Goal: Use online tool/utility: Use online tool/utility

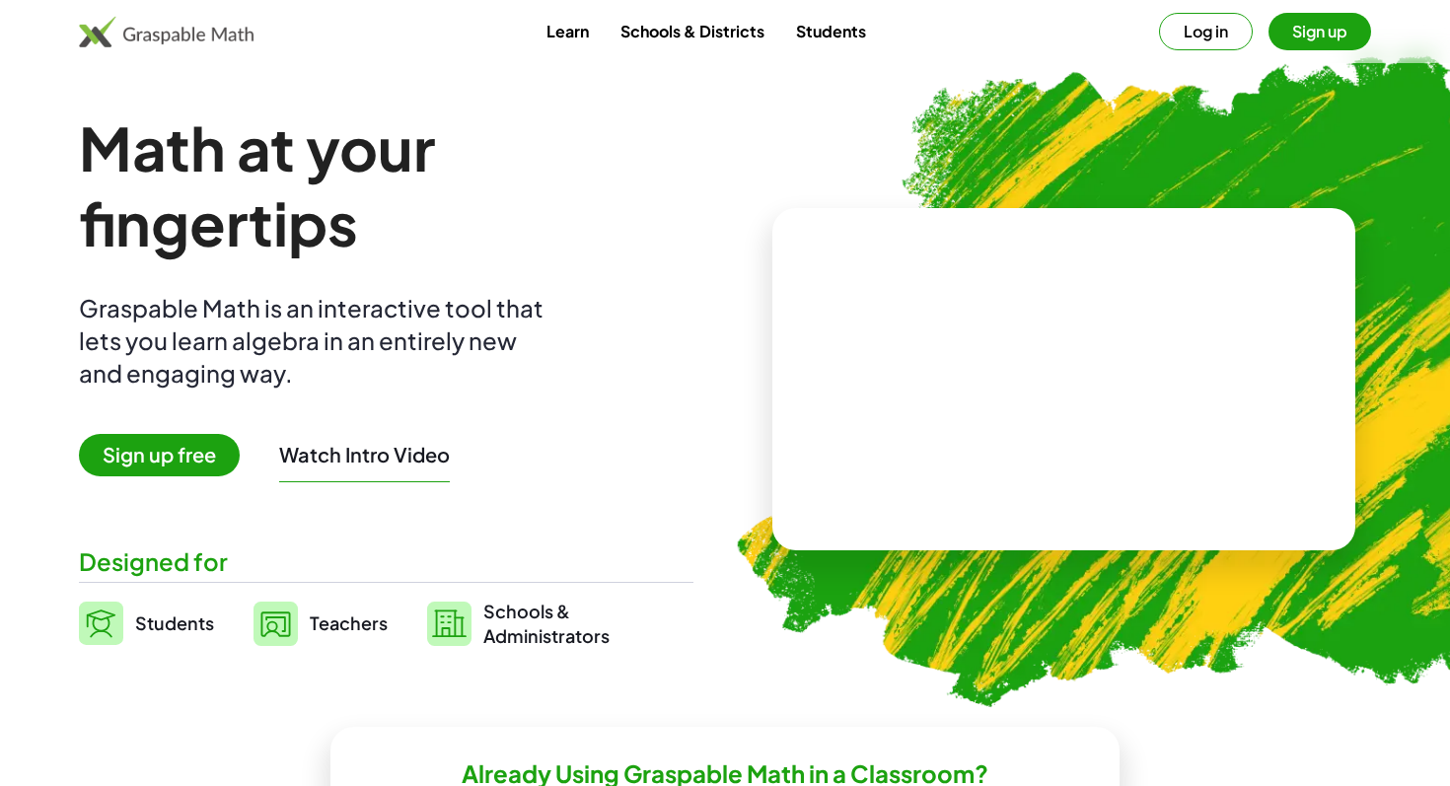
click at [834, 36] on link "Students" at bounding box center [831, 31] width 102 height 36
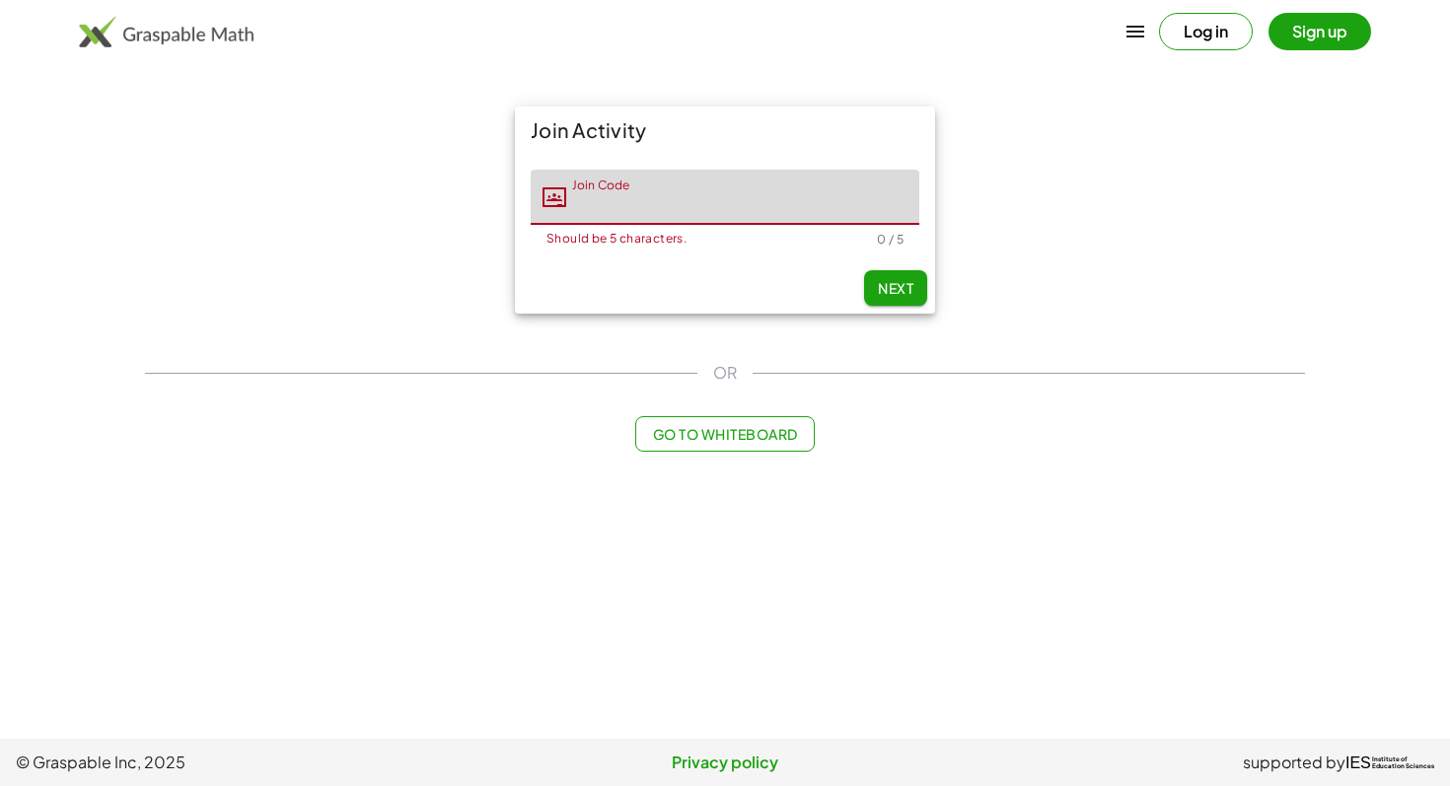
click at [692, 431] on span "Go to Whiteboard" at bounding box center [724, 434] width 145 height 18
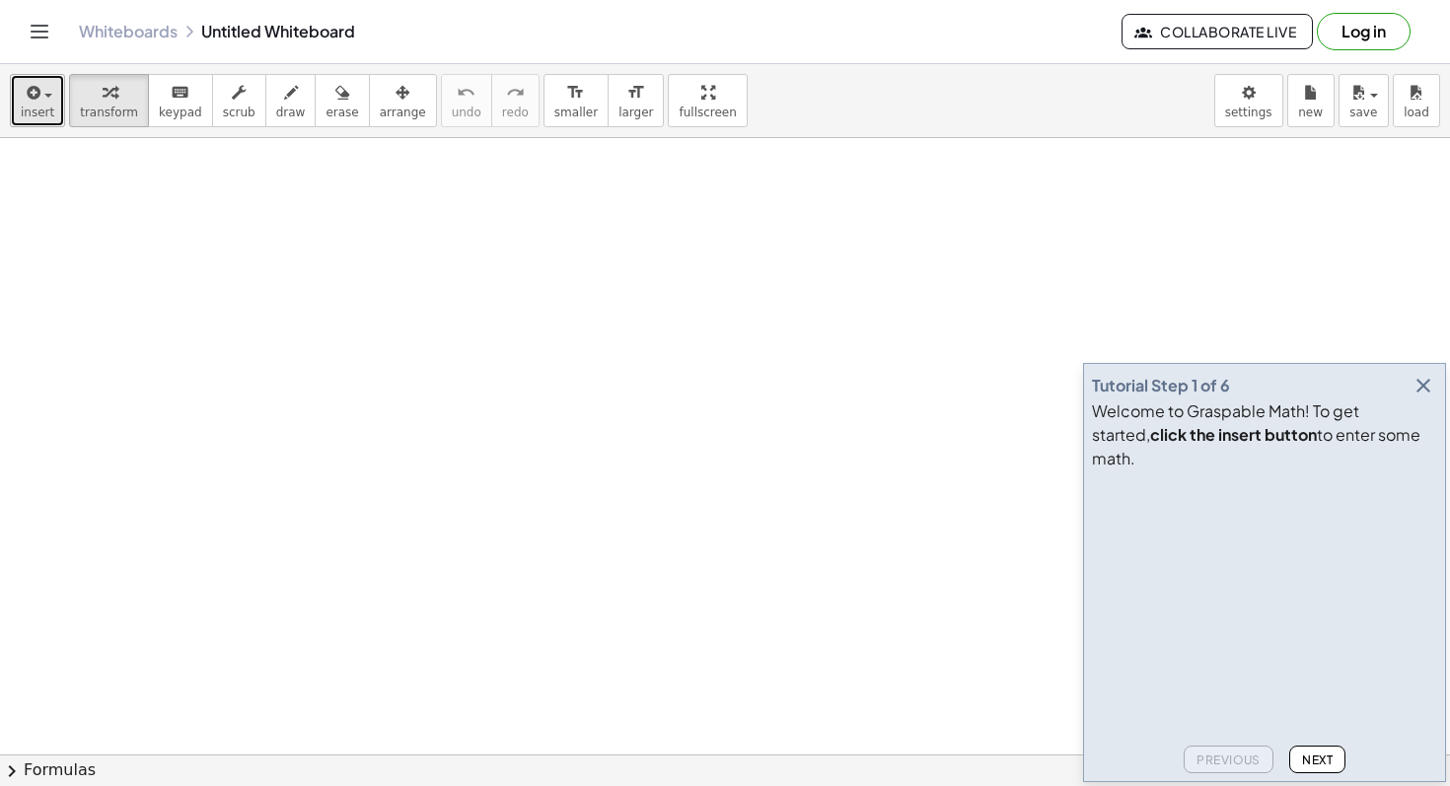
click at [32, 109] on span "insert" at bounding box center [38, 113] width 34 height 14
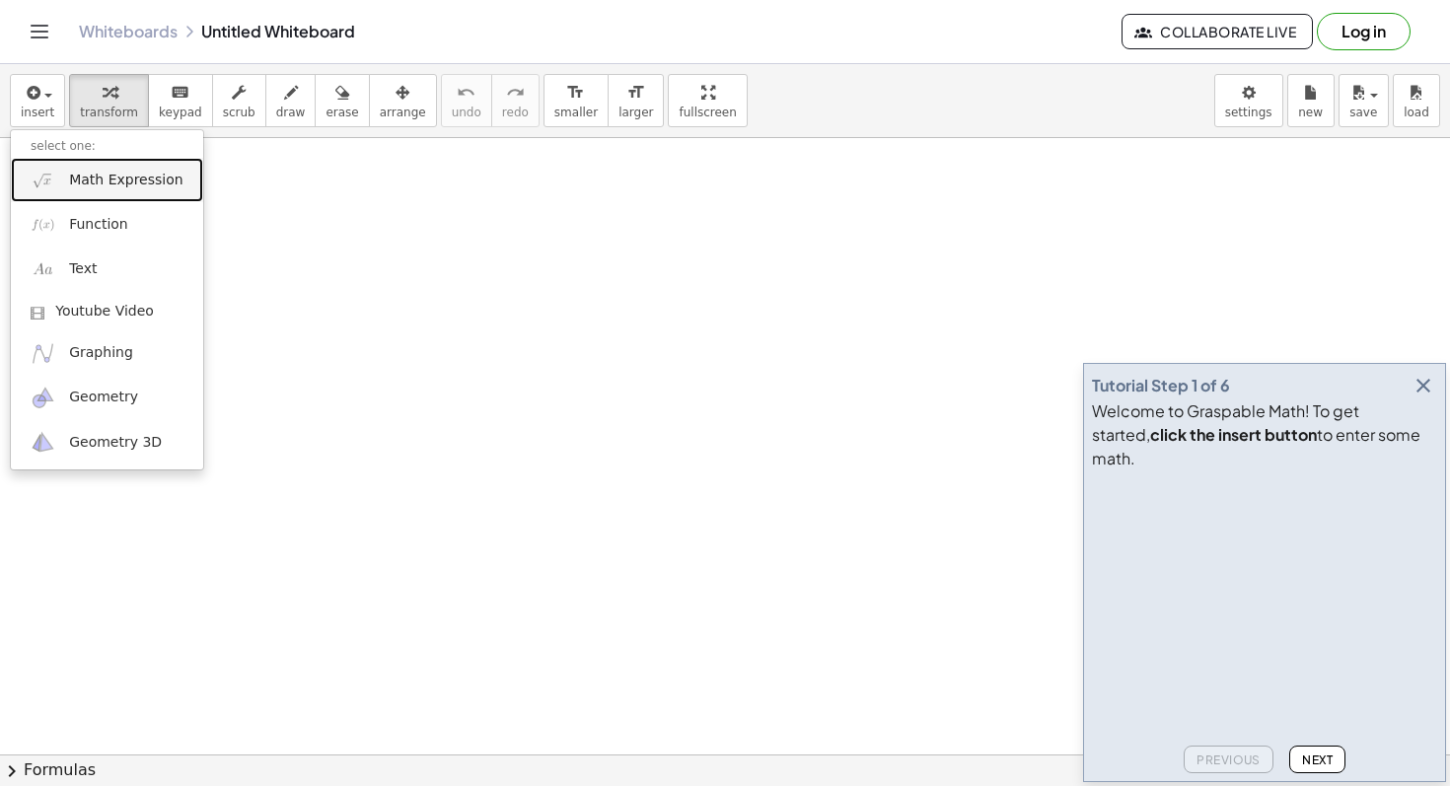
click at [111, 182] on span "Math Expression" at bounding box center [125, 181] width 113 height 20
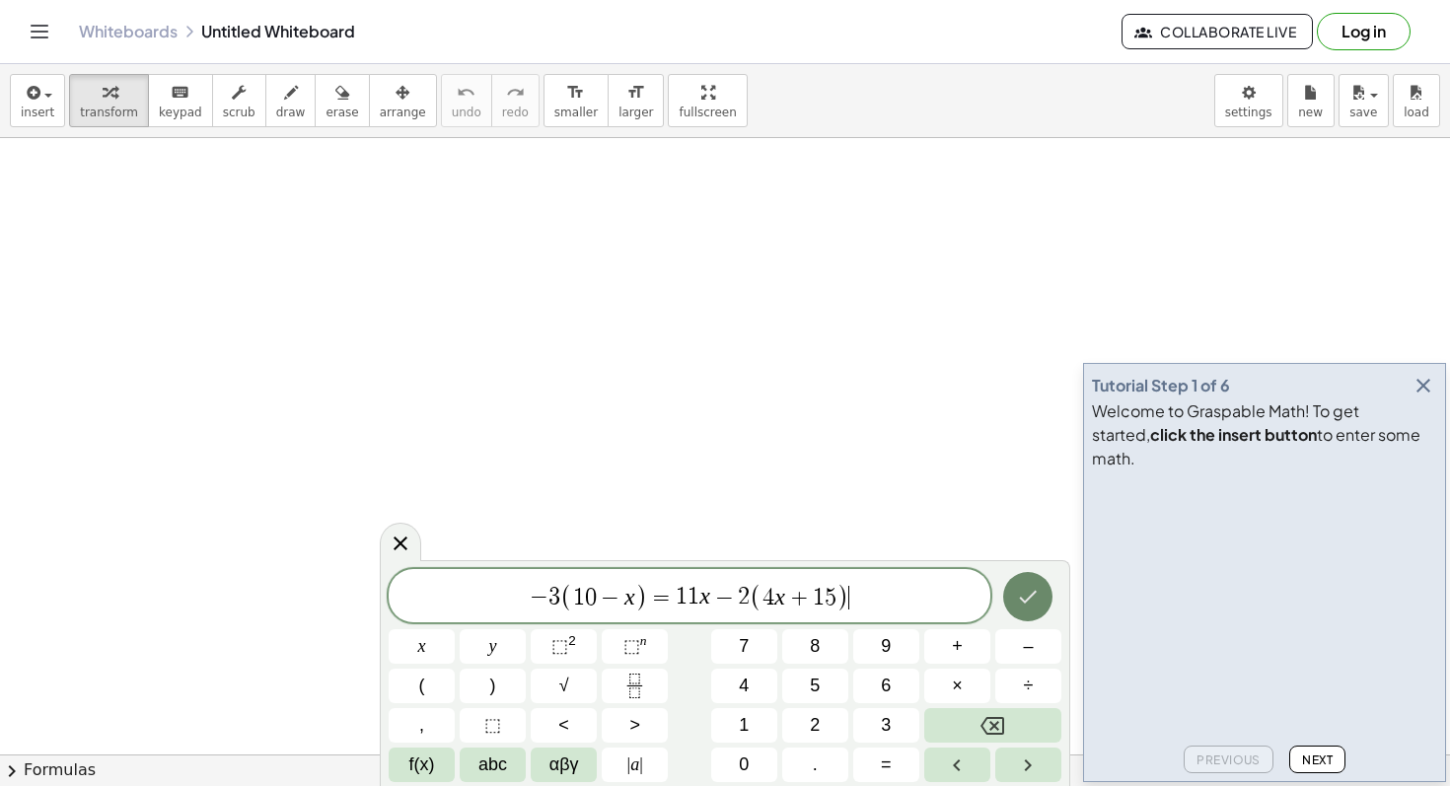
click at [1041, 611] on button "Done" at bounding box center [1027, 596] width 49 height 49
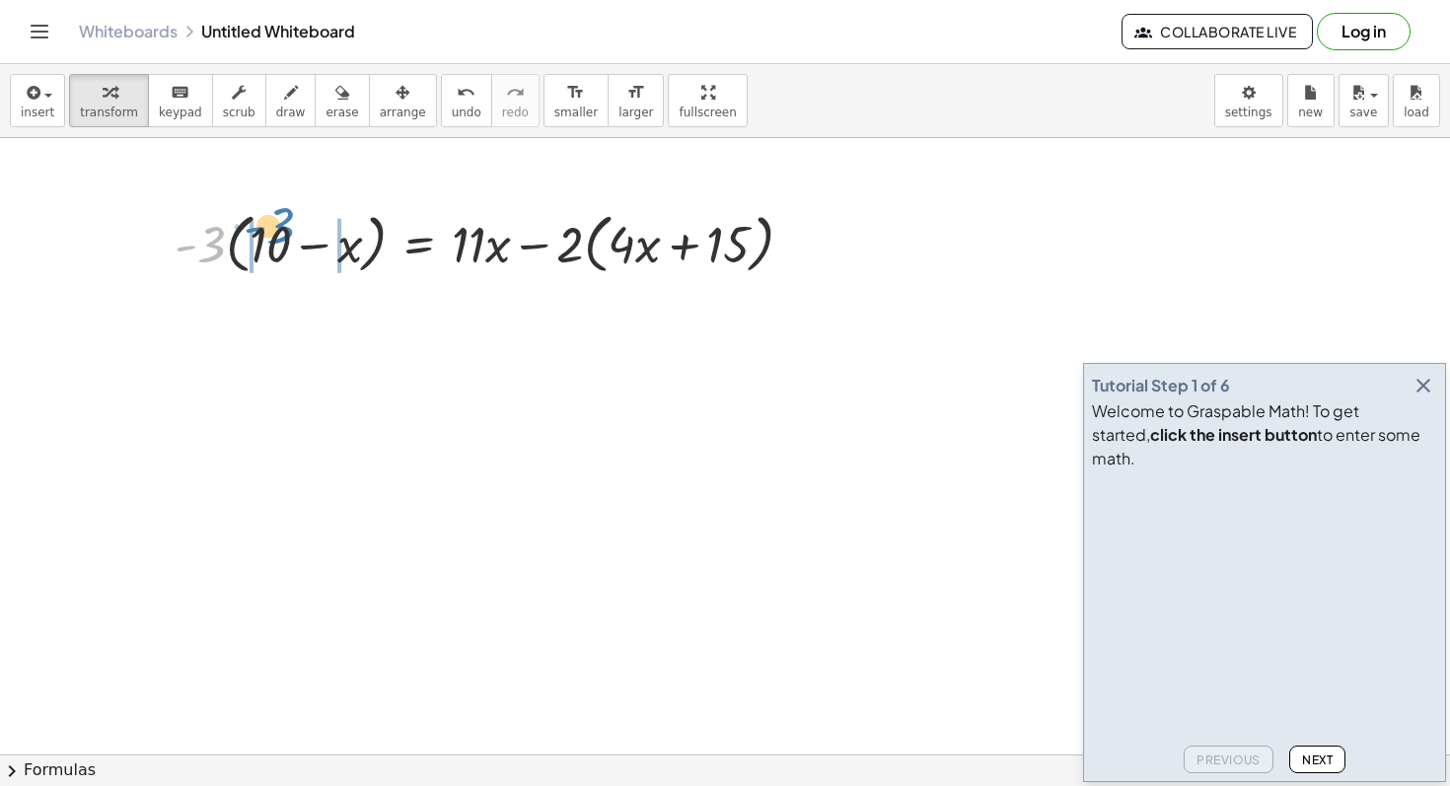
drag, startPoint x: 205, startPoint y: 242, endPoint x: 273, endPoint y: 223, distance: 70.6
click at [273, 223] on div at bounding box center [492, 242] width 654 height 75
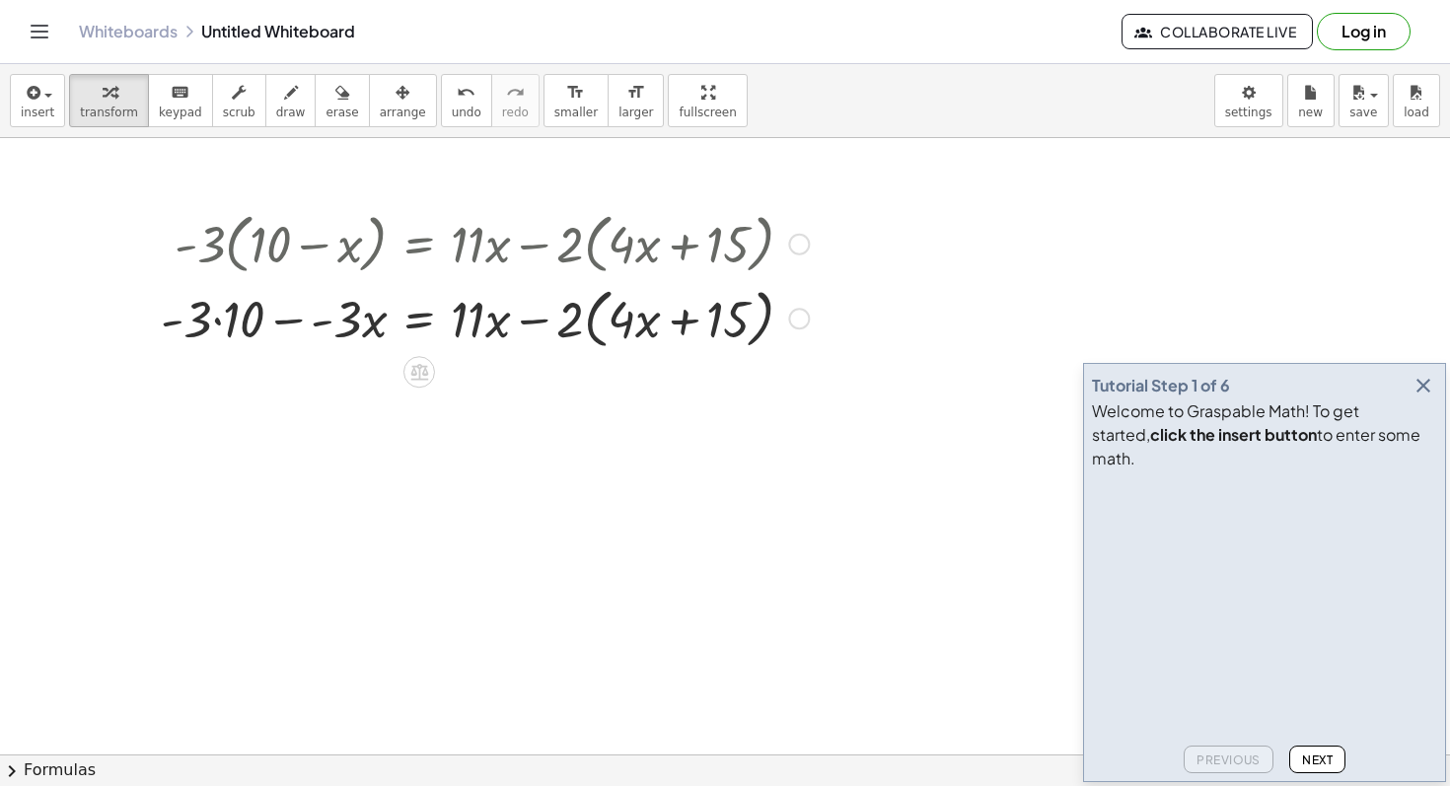
click at [220, 311] on div at bounding box center [485, 317] width 668 height 75
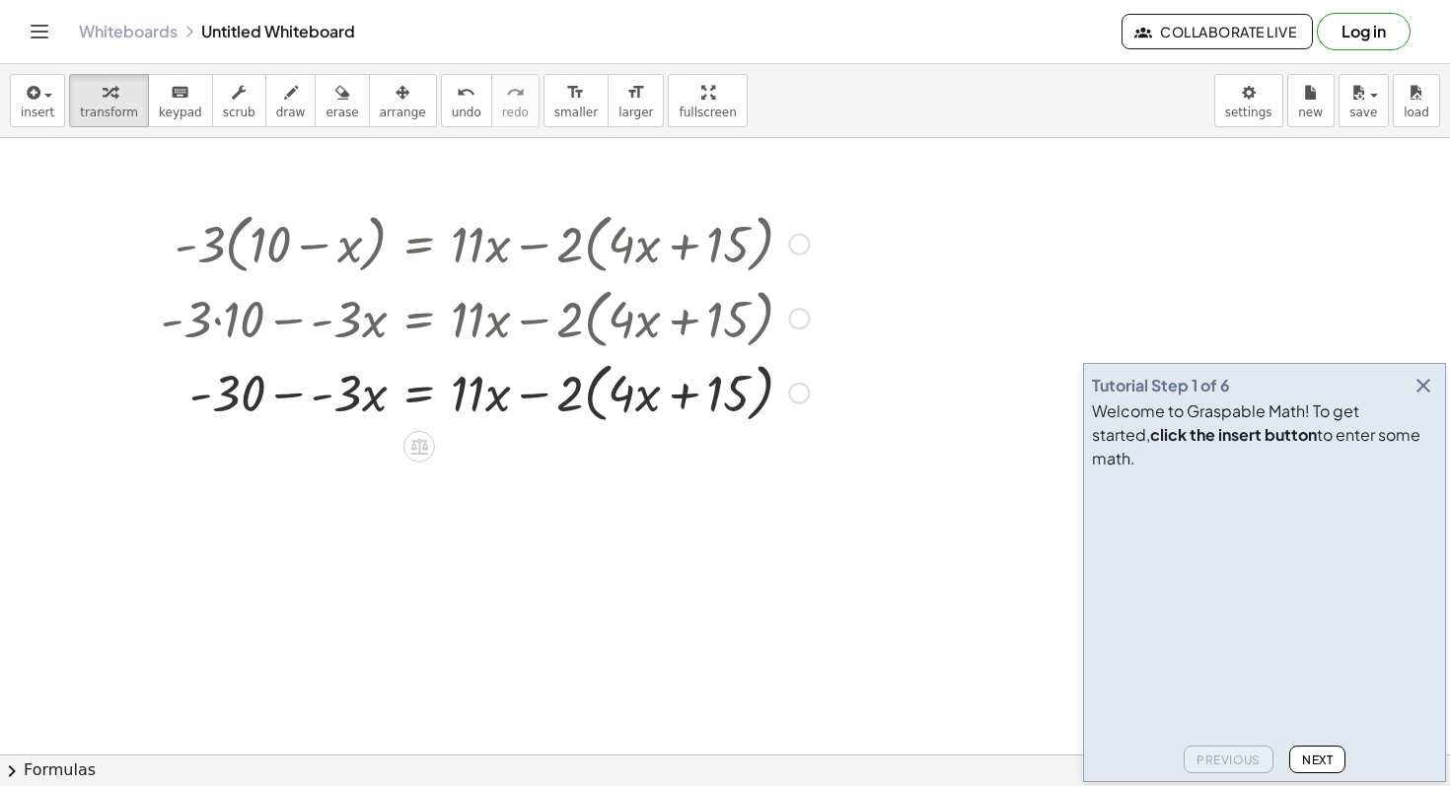
click at [333, 404] on div at bounding box center [485, 391] width 668 height 75
click at [319, 392] on div at bounding box center [485, 391] width 668 height 75
click at [302, 394] on div at bounding box center [485, 391] width 668 height 75
click at [333, 394] on div at bounding box center [485, 391] width 668 height 75
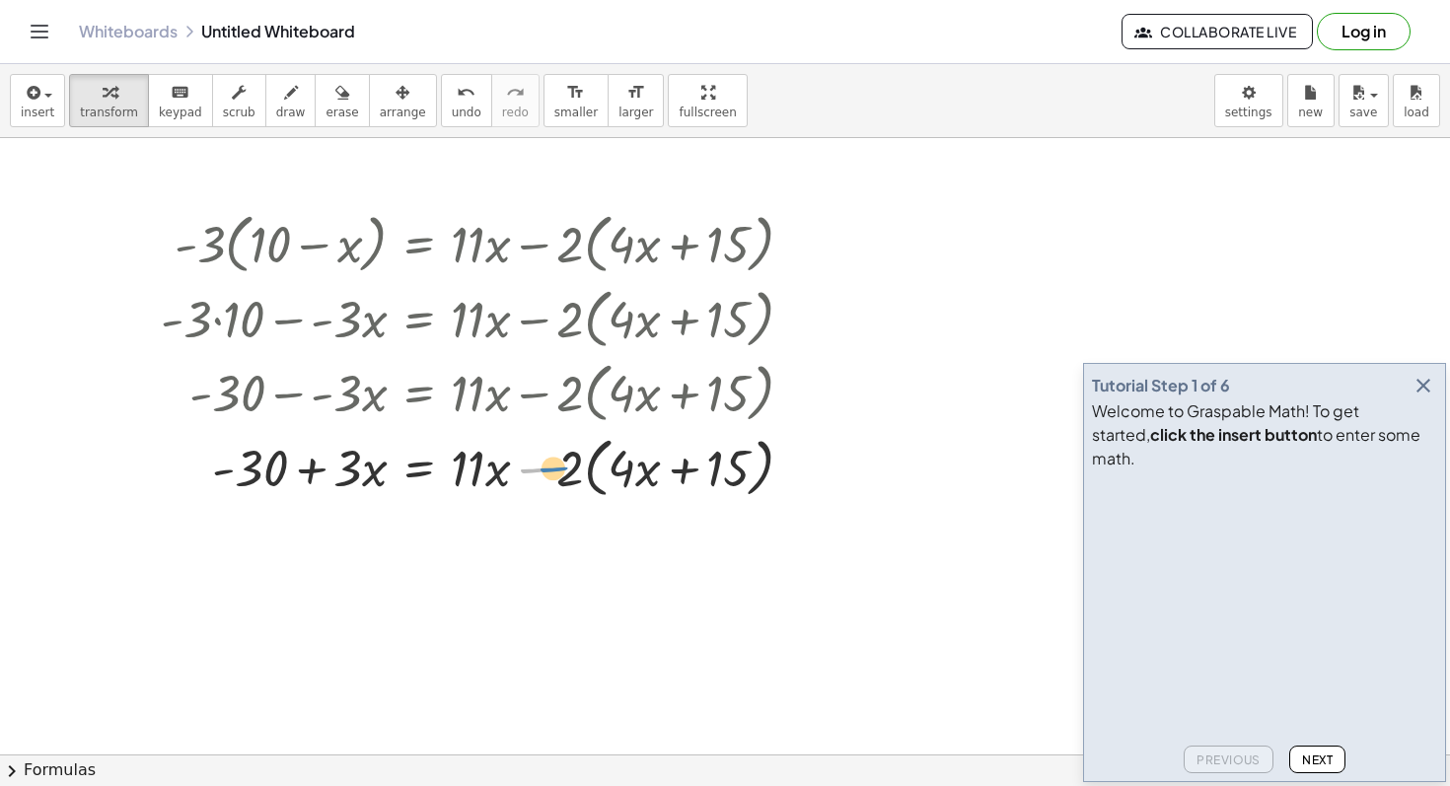
drag, startPoint x: 540, startPoint y: 470, endPoint x: 552, endPoint y: 468, distance: 13.0
click at [552, 468] on div at bounding box center [485, 466] width 668 height 75
drag, startPoint x: 561, startPoint y: 468, endPoint x: 599, endPoint y: 465, distance: 37.6
click at [600, 465] on div at bounding box center [485, 466] width 668 height 75
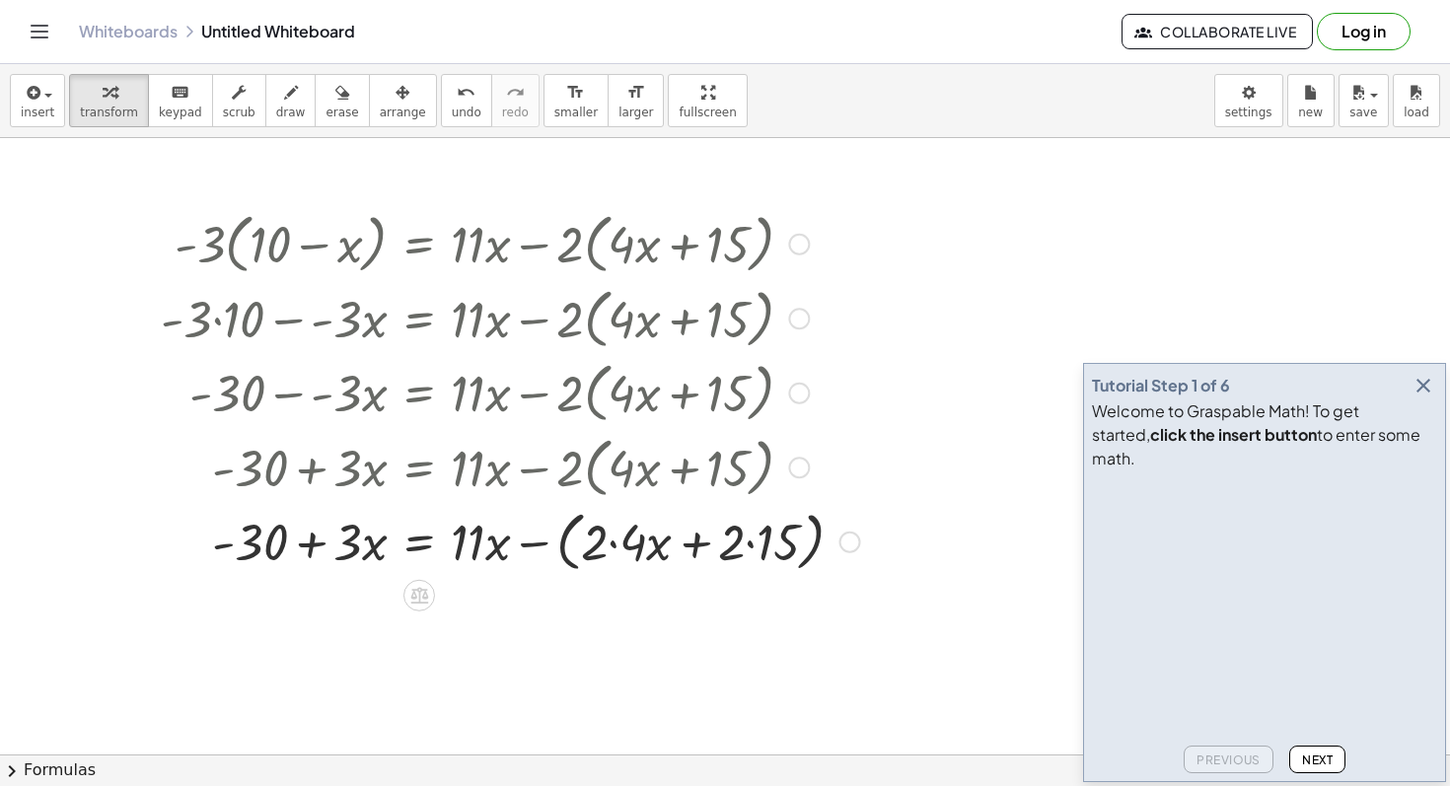
click at [613, 547] on div at bounding box center [510, 540] width 719 height 75
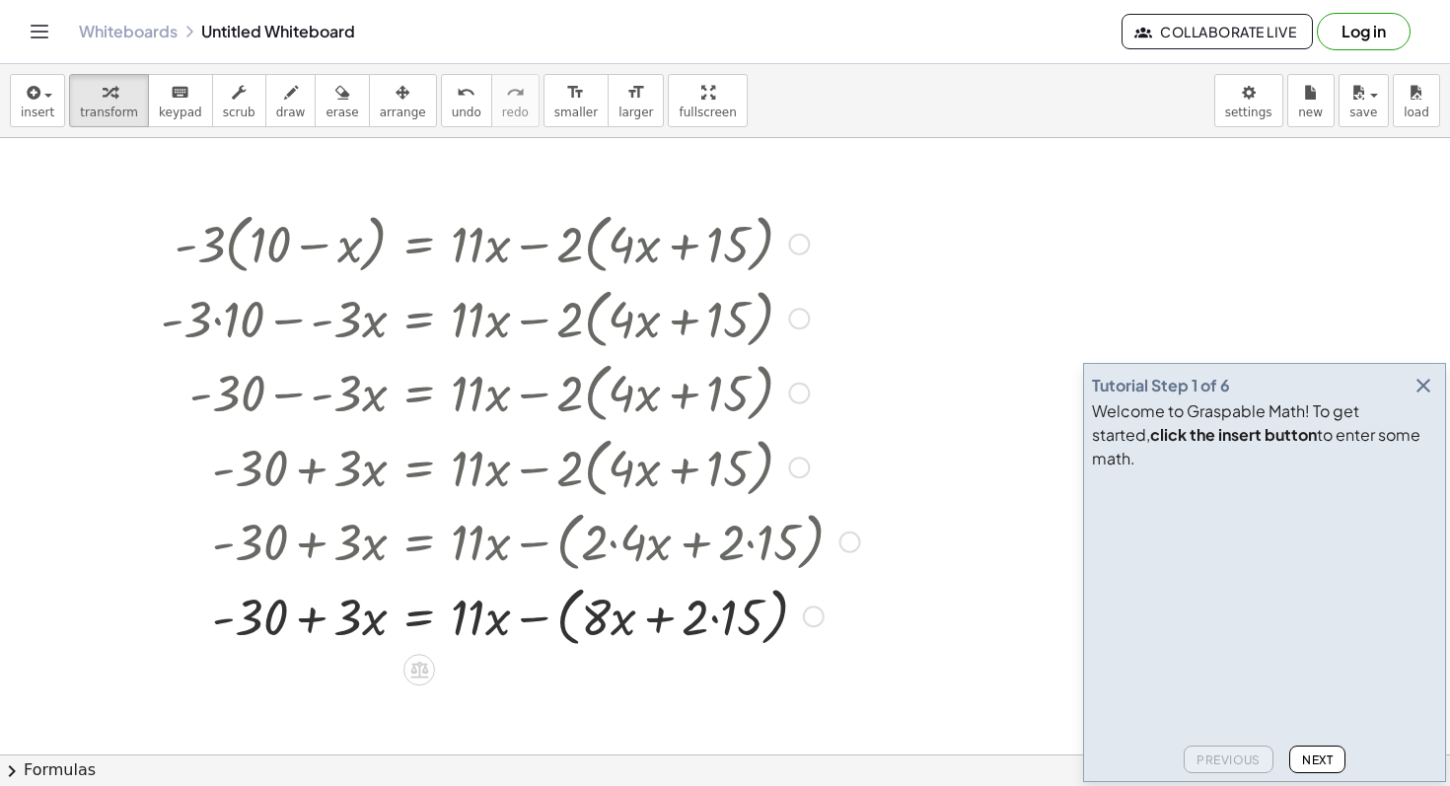
click at [716, 619] on div at bounding box center [510, 615] width 719 height 75
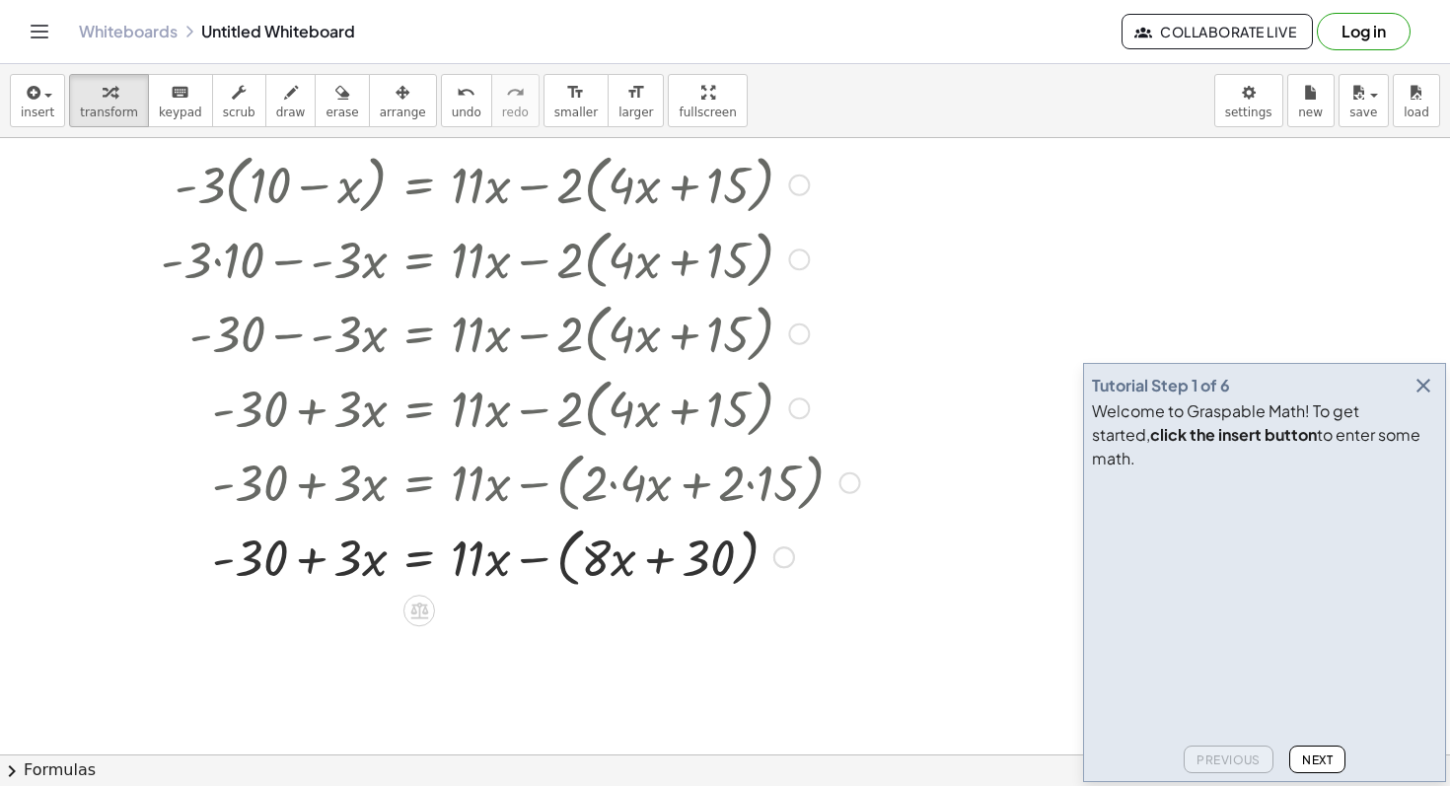
scroll to position [86, 0]
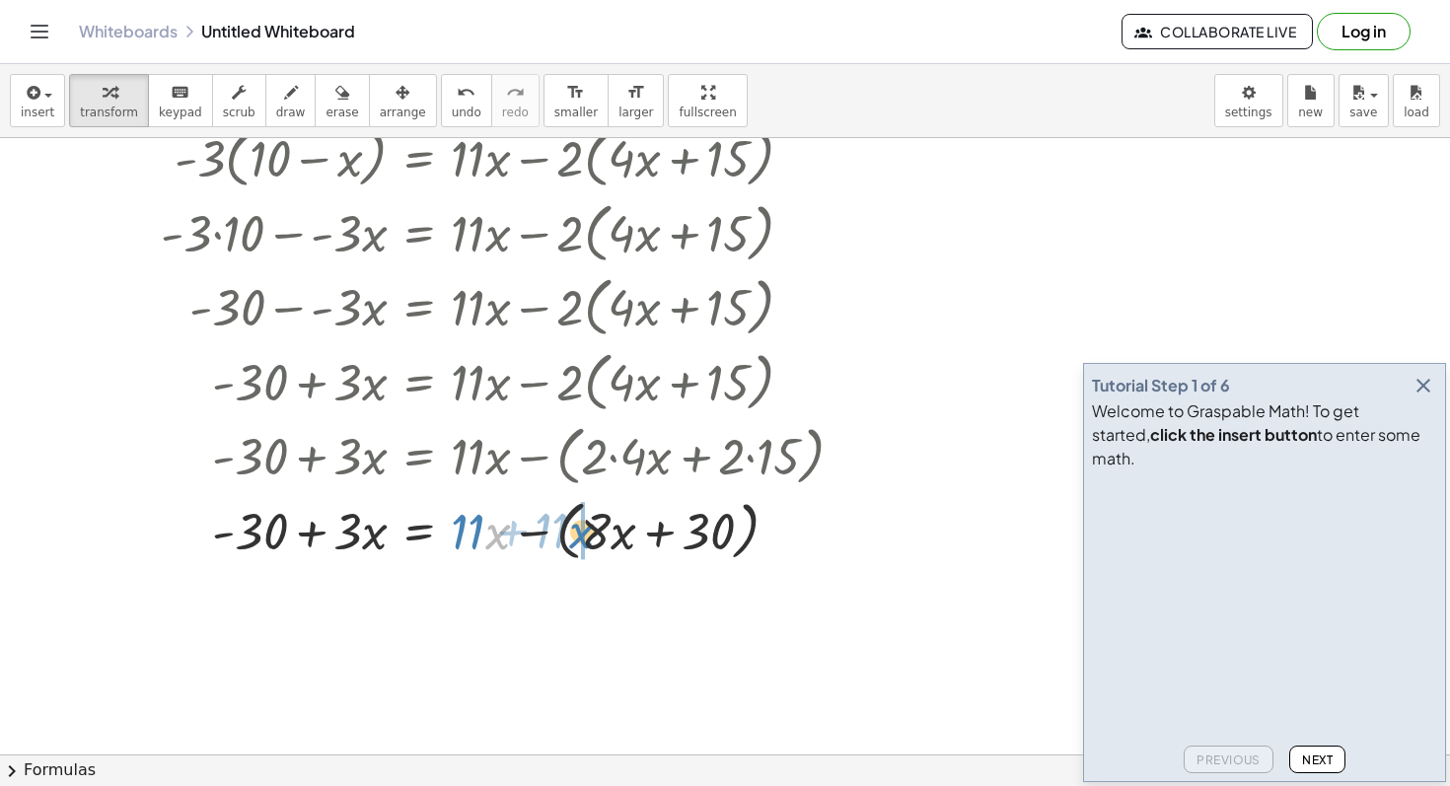
drag, startPoint x: 489, startPoint y: 527, endPoint x: 573, endPoint y: 526, distance: 83.9
click at [573, 526] on div at bounding box center [510, 529] width 719 height 75
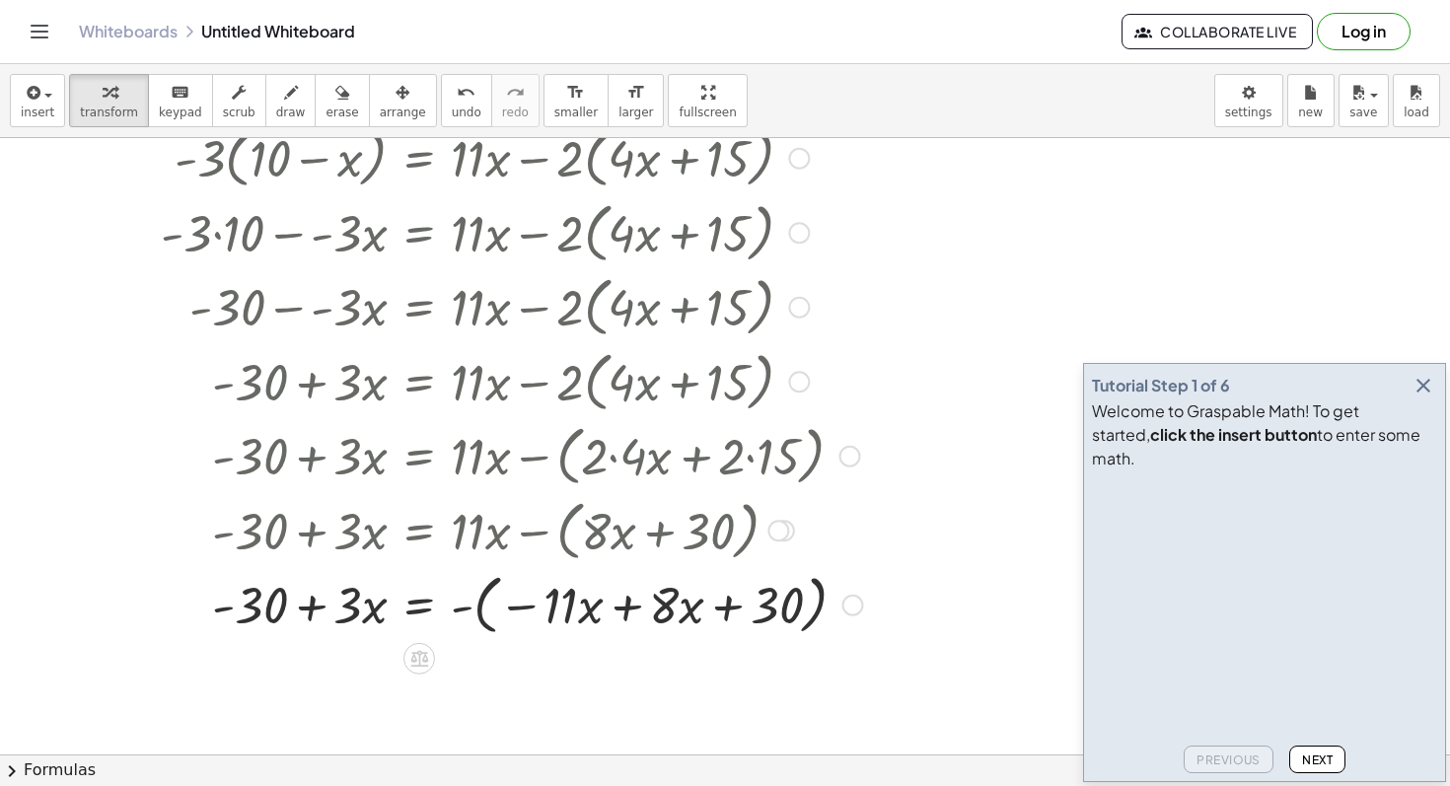
click at [524, 609] on div at bounding box center [511, 603] width 721 height 75
click at [491, 606] on div at bounding box center [511, 603] width 721 height 75
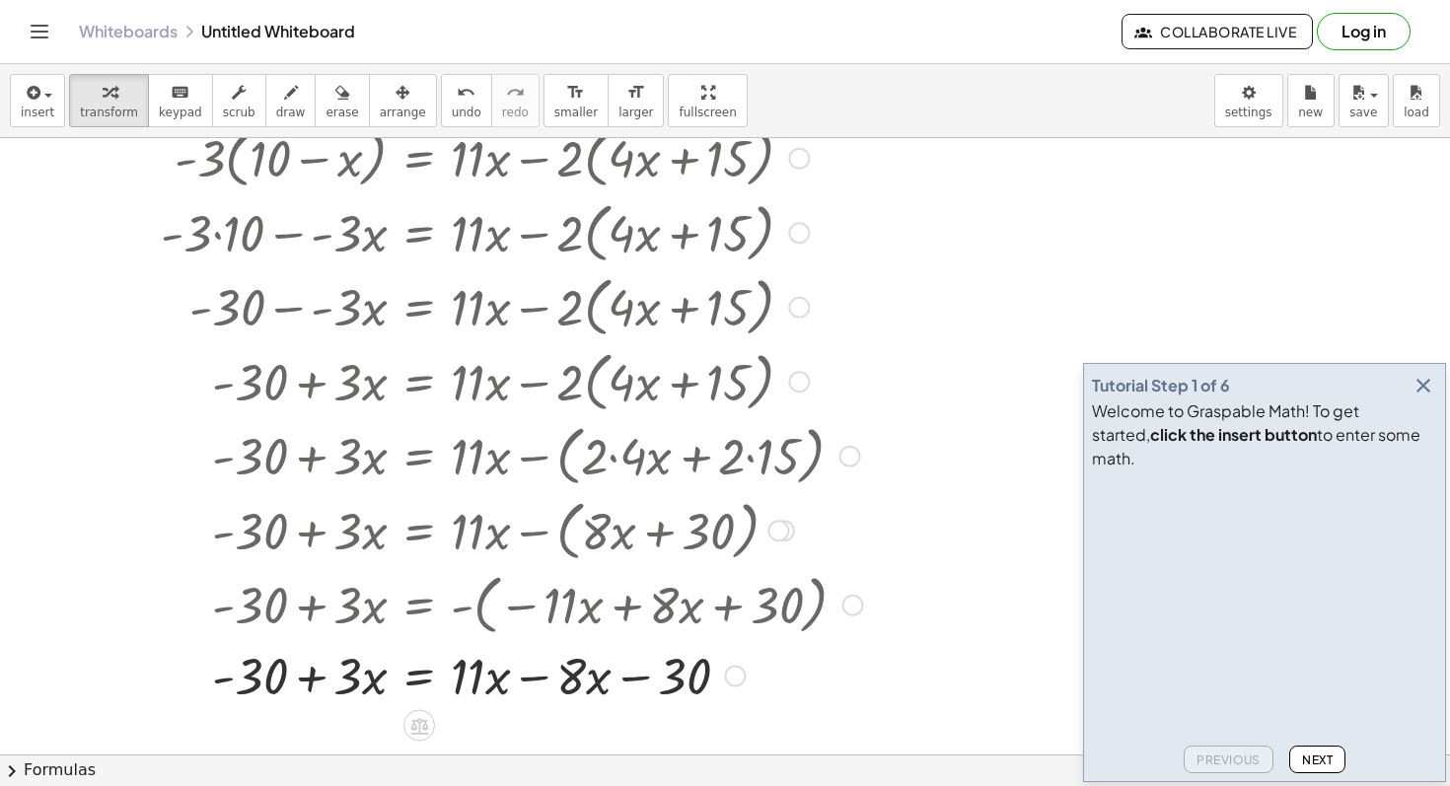
click at [533, 678] on div at bounding box center [511, 674] width 721 height 67
